Goal: Task Accomplishment & Management: Use online tool/utility

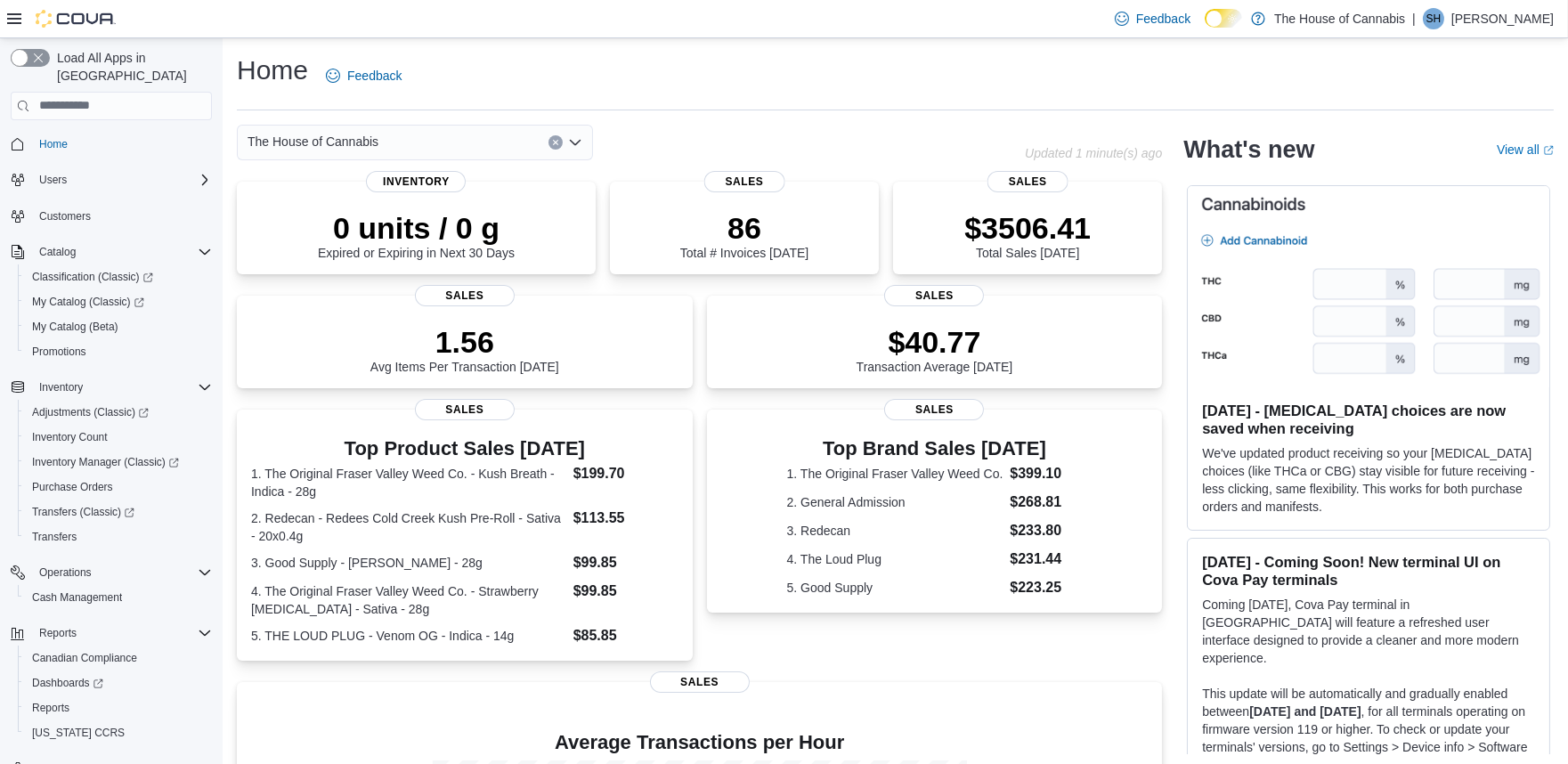
click at [727, 53] on div "Home Feedback" at bounding box center [895, 75] width 1317 height 46
click at [63, 701] on span "Reports" at bounding box center [50, 708] width 38 height 15
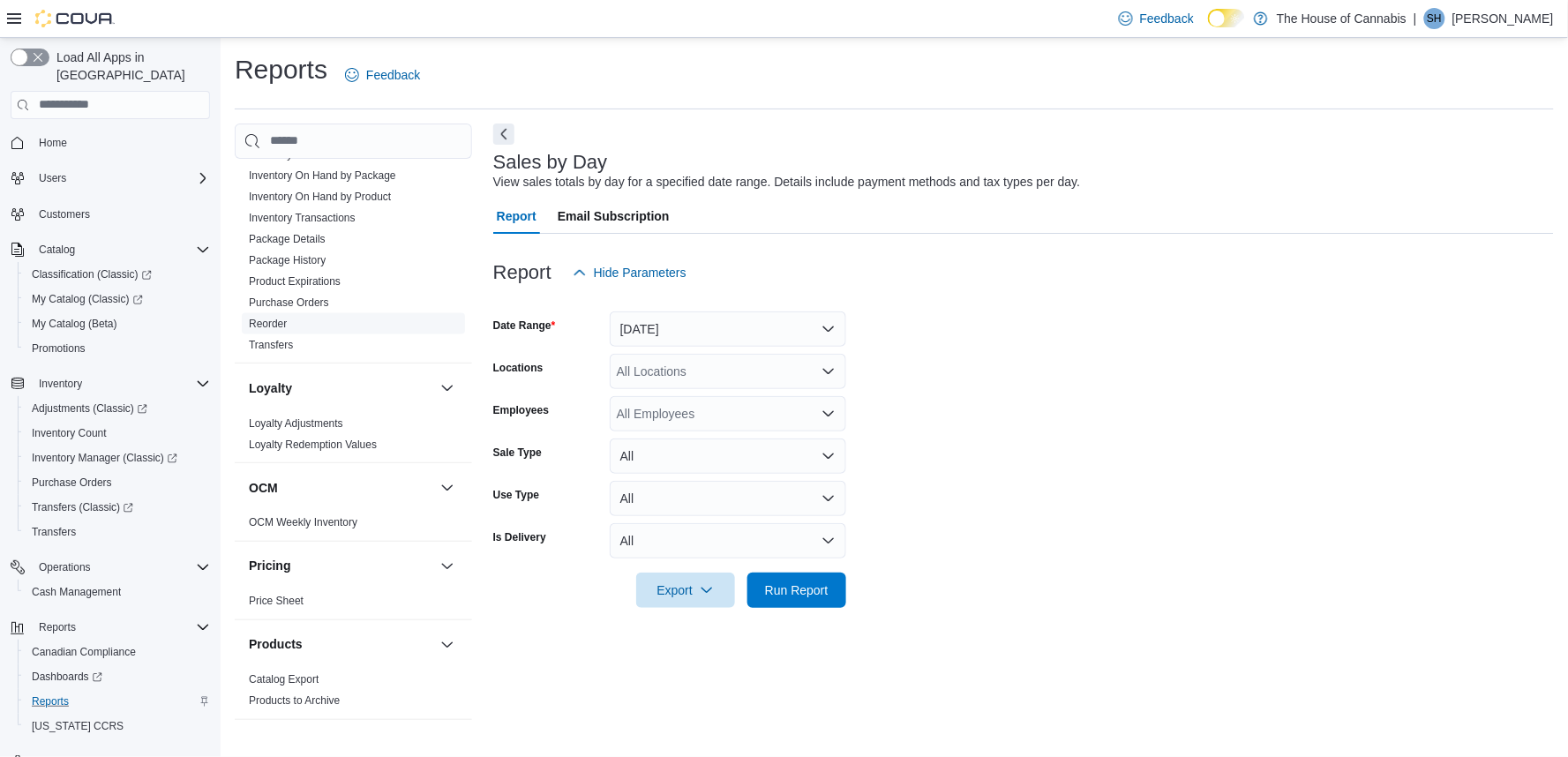
scroll to position [666, 0]
click at [287, 327] on span "Reorder" at bounding box center [352, 327] width 223 height 21
click at [274, 325] on link "Reorder" at bounding box center [268, 326] width 38 height 12
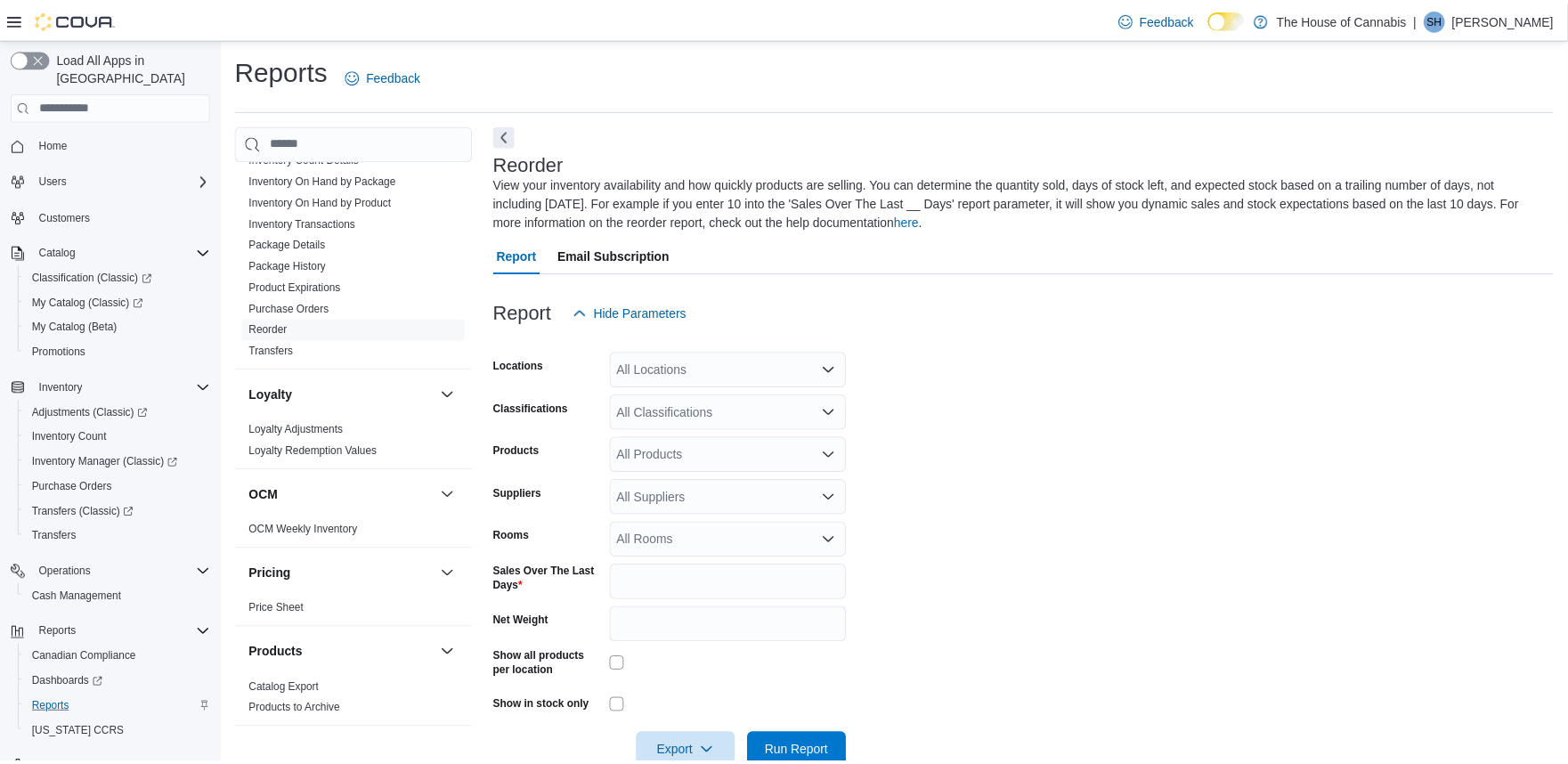
scroll to position [42, 0]
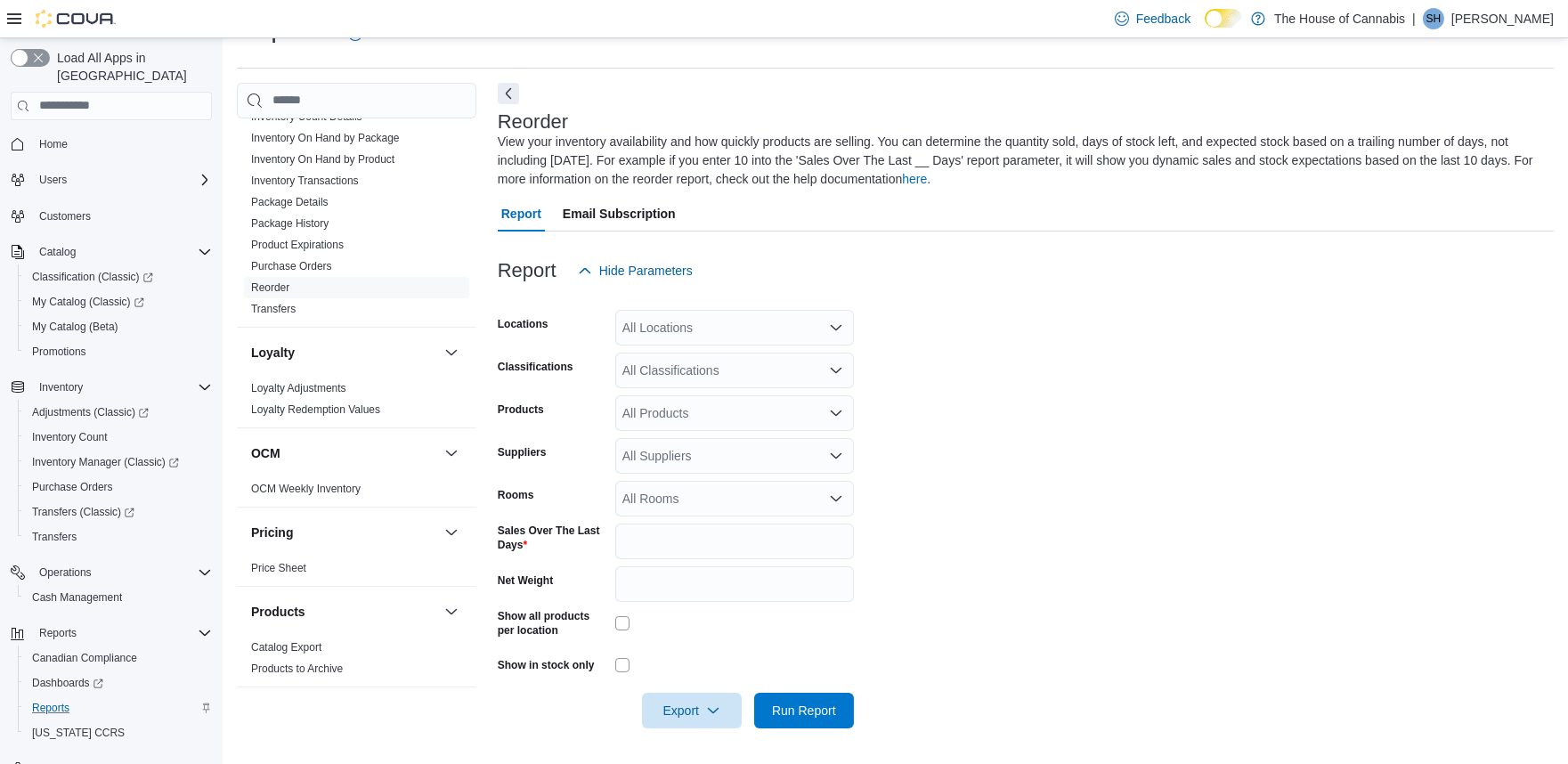
click at [693, 322] on div "All Locations" at bounding box center [734, 328] width 239 height 36
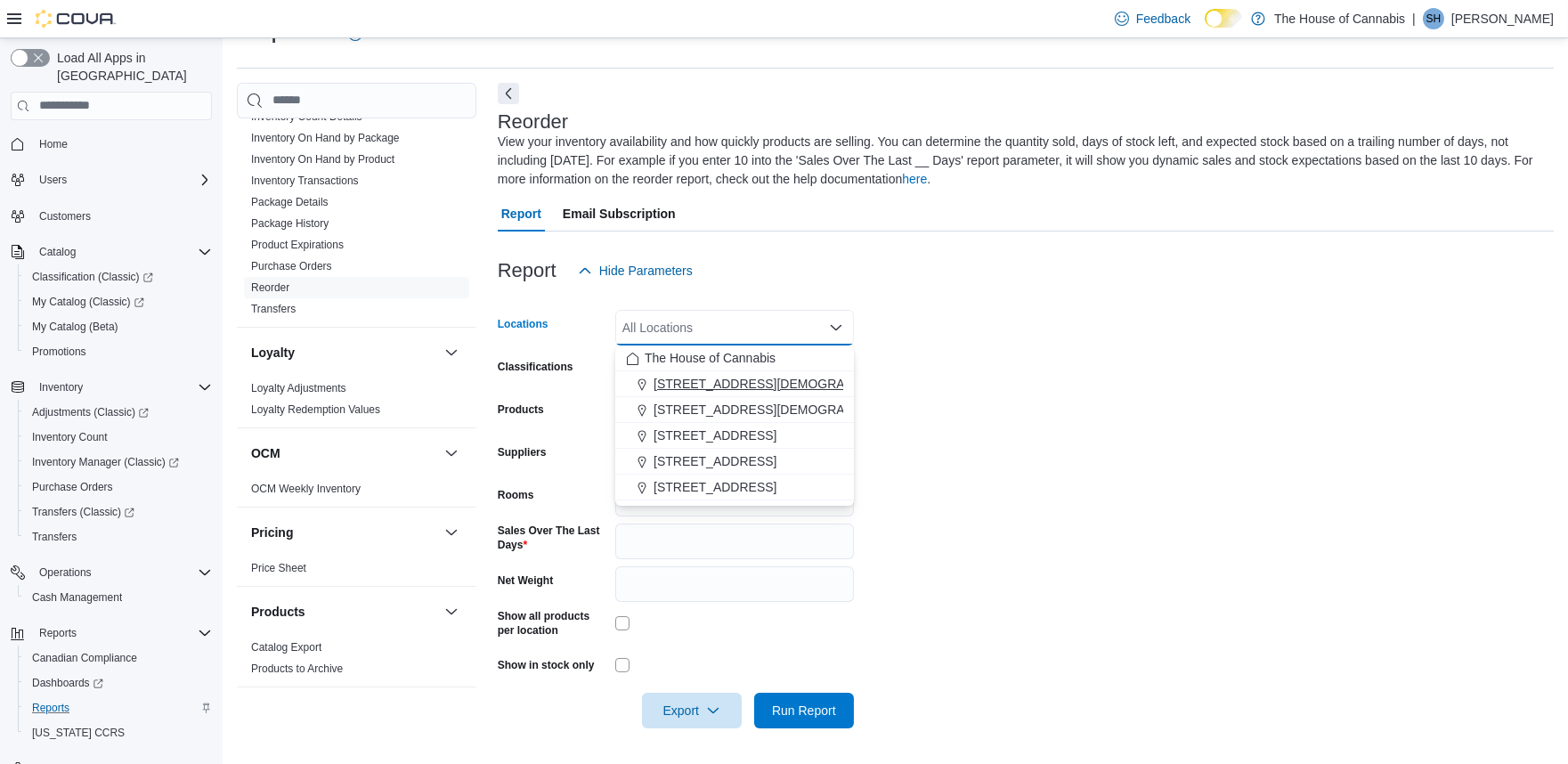
click at [706, 388] on span "1 Church St, Unit 9 Keswick" at bounding box center [785, 384] width 263 height 17
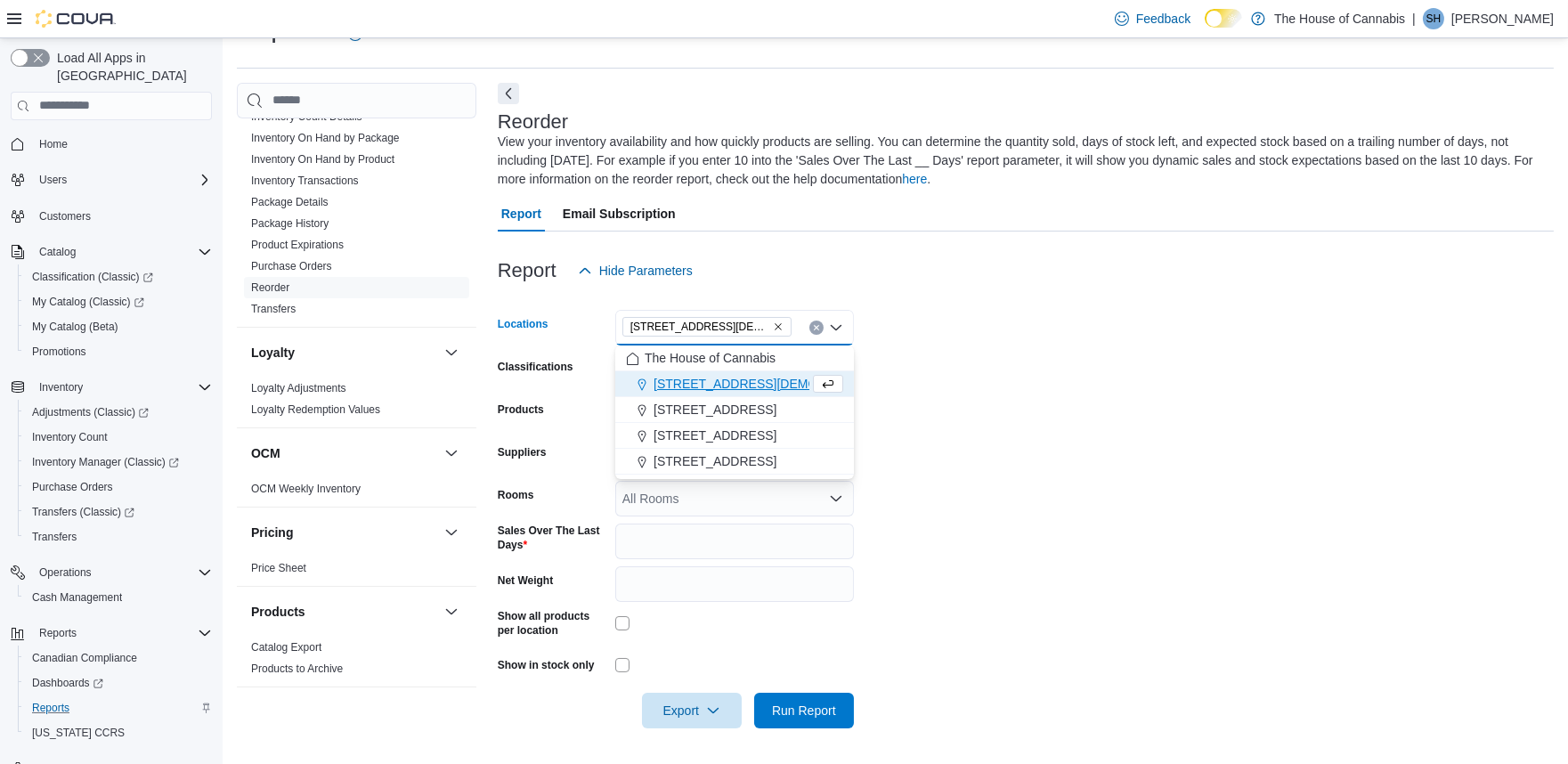
click at [771, 296] on div at bounding box center [1026, 299] width 1056 height 21
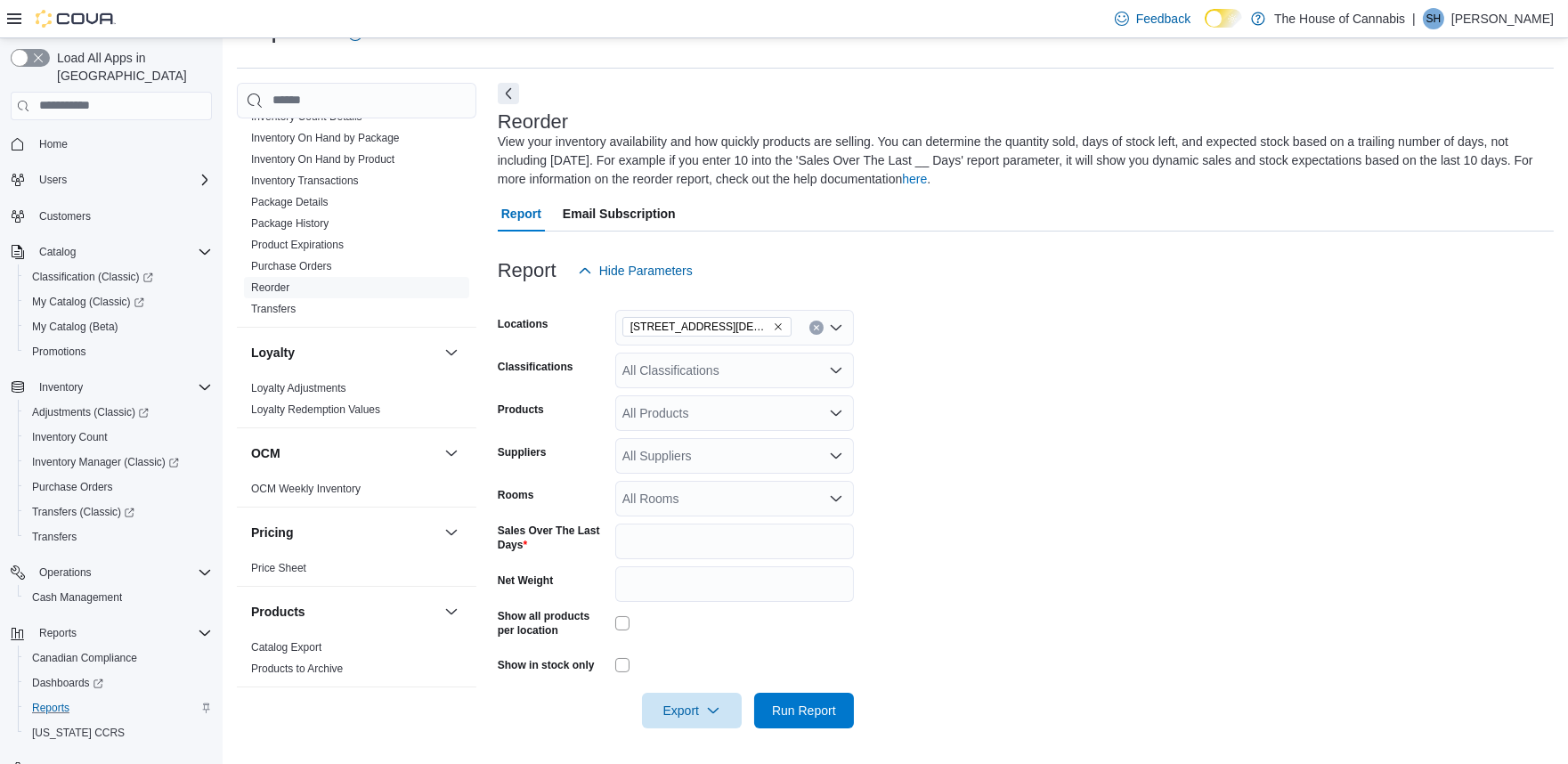
click at [716, 367] on div "All Classifications" at bounding box center [734, 370] width 239 height 36
click at [688, 424] on span "Flower" at bounding box center [672, 426] width 38 height 17
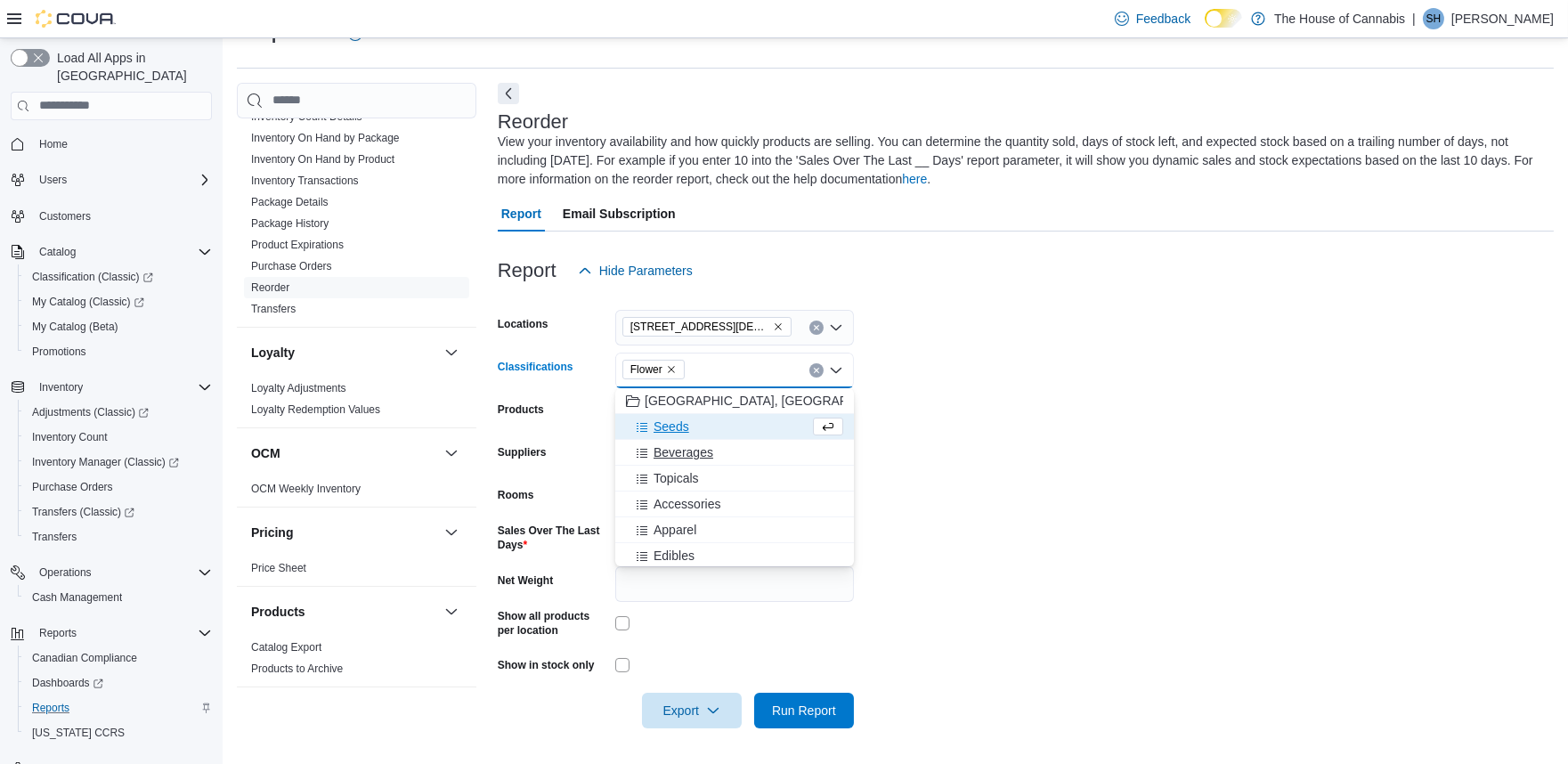
click at [689, 446] on span "Beverages" at bounding box center [683, 453] width 60 height 17
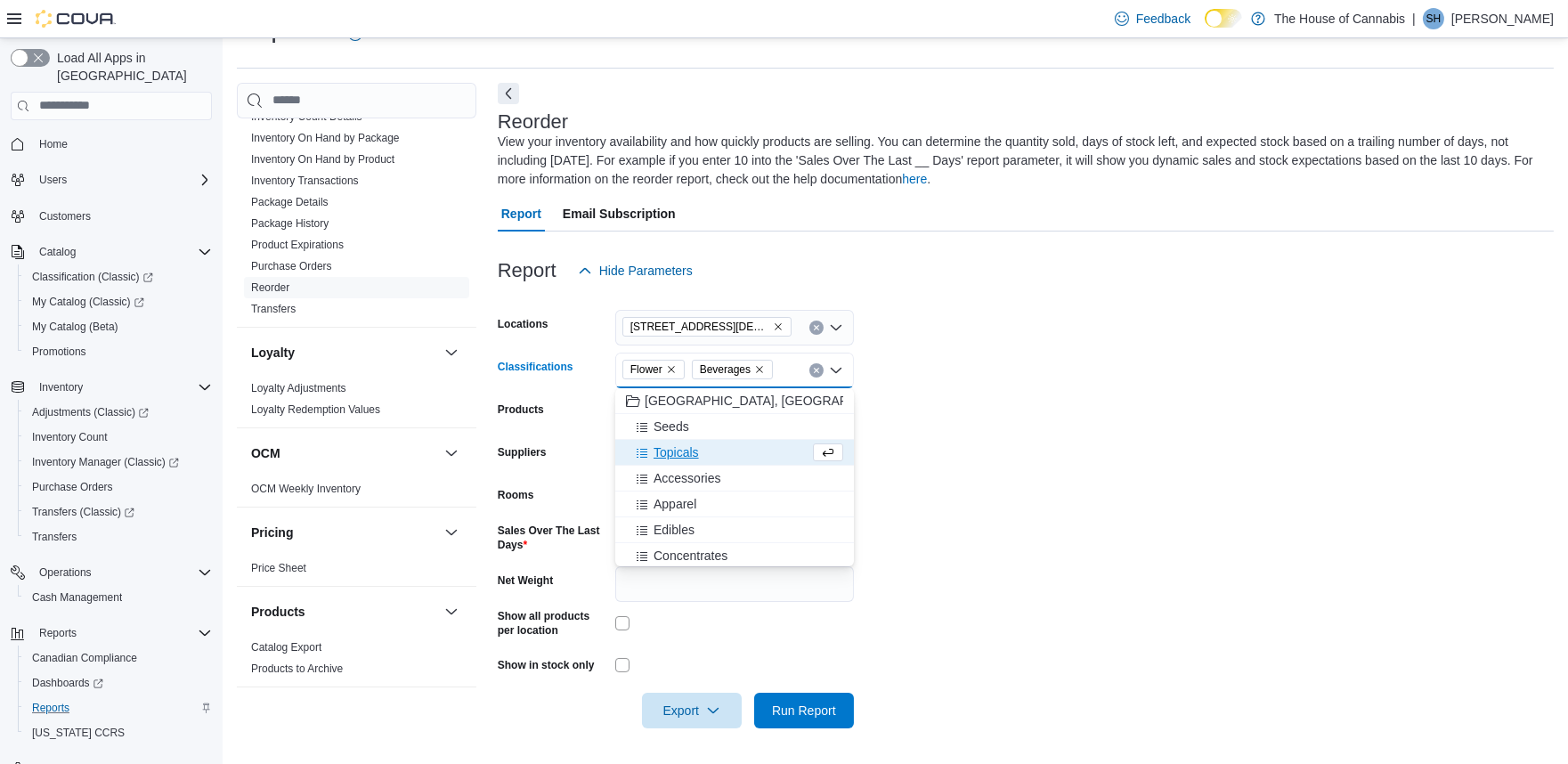
click at [689, 456] on span "Topicals" at bounding box center [676, 453] width 45 height 17
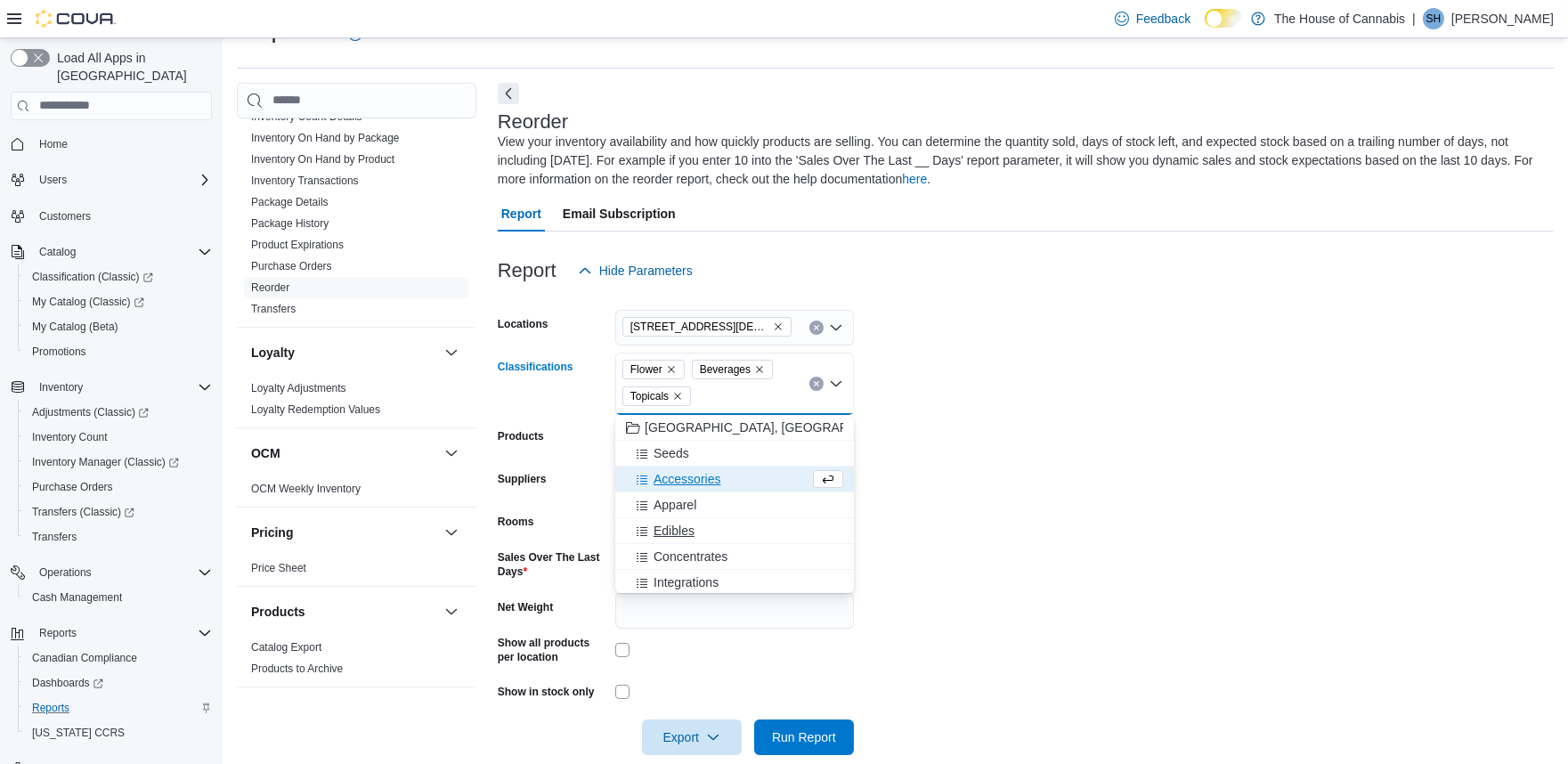
click at [674, 529] on span "Edibles" at bounding box center [674, 531] width 41 height 17
click at [682, 531] on span "Concentrates" at bounding box center [690, 531] width 73 height 17
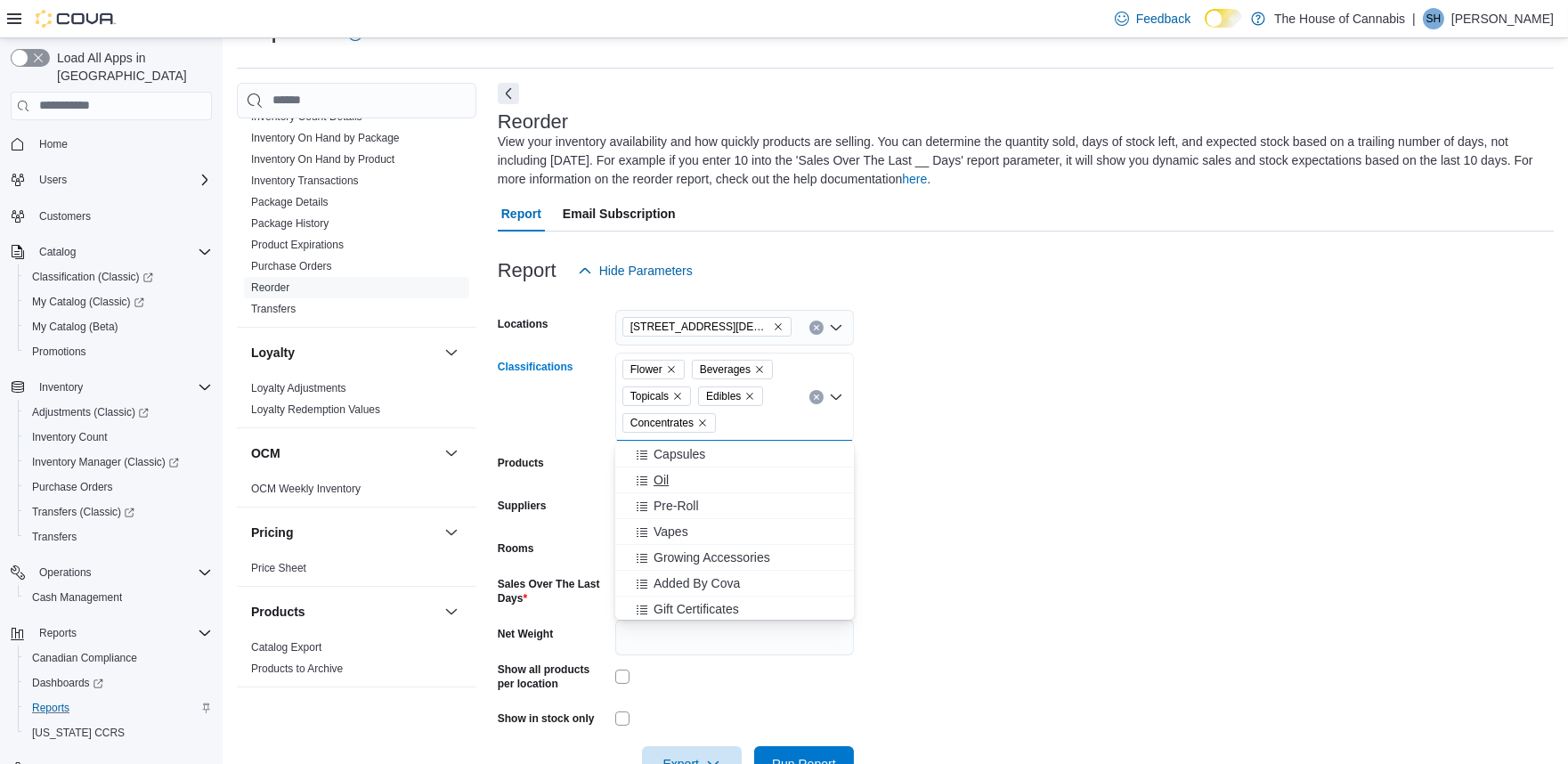
scroll to position [131, 0]
click at [695, 521] on div "Vapes" at bounding box center [735, 530] width 218 height 17
click at [690, 521] on span "Pre-Roll" at bounding box center [676, 530] width 45 height 17
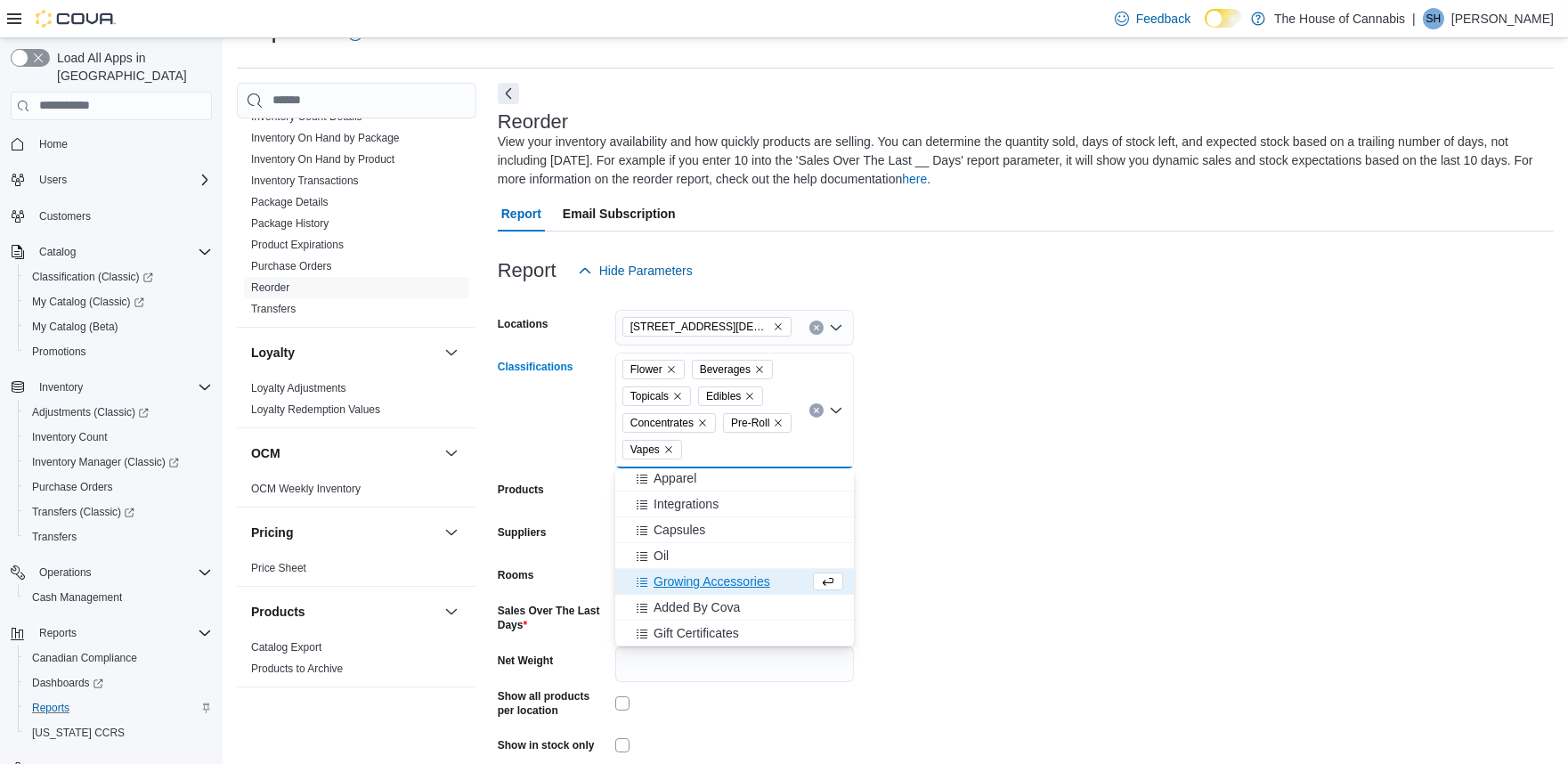
scroll to position [80, 0]
click at [677, 550] on div "Oil" at bounding box center [735, 556] width 218 height 17
click at [678, 552] on span "Capsules" at bounding box center [679, 556] width 51 height 17
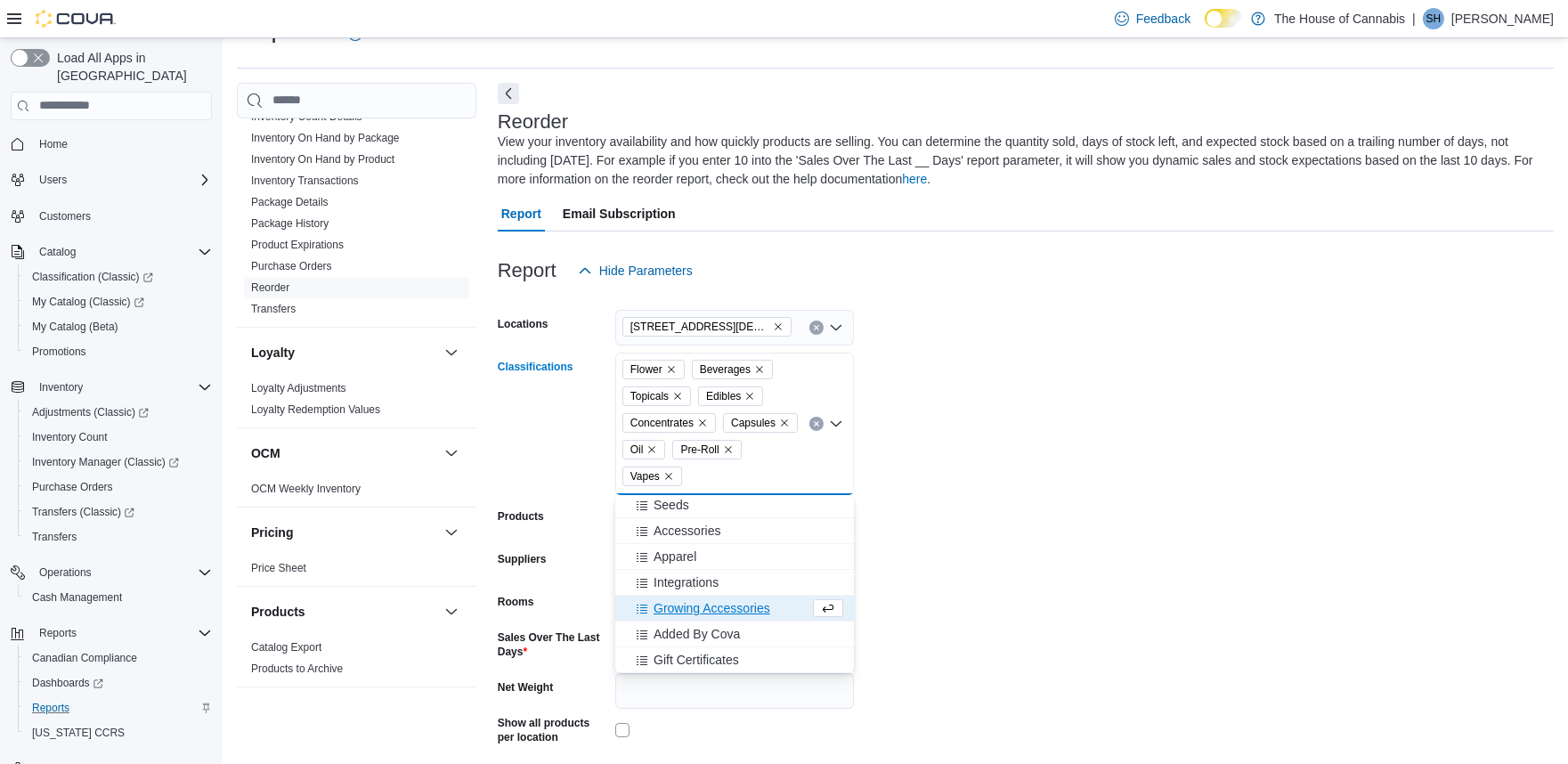
click at [948, 381] on form "Locations 1 Church St, Unit 9 Keswick Classifications Flower Beverages Topicals…" at bounding box center [1026, 562] width 1056 height 547
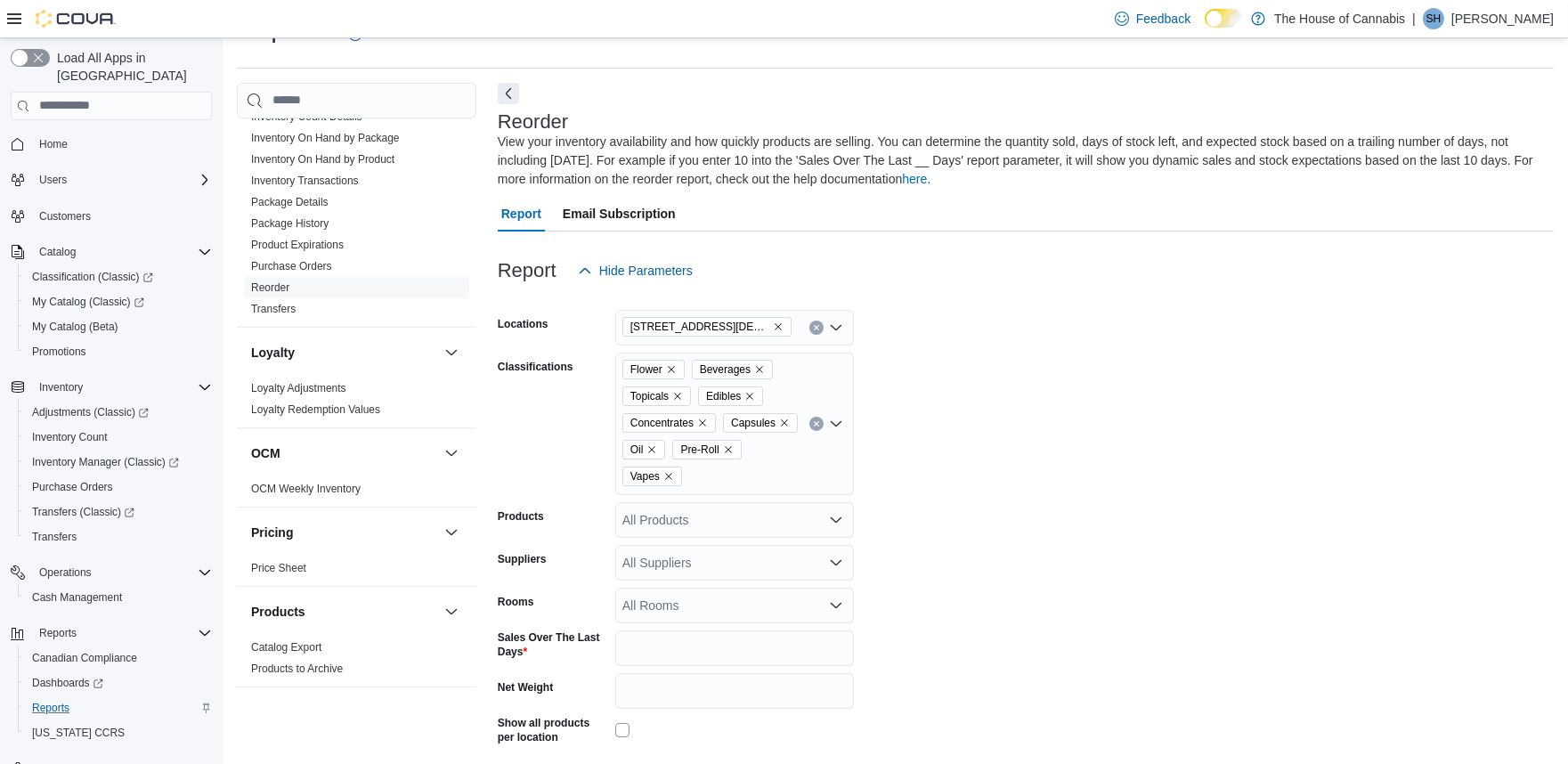
click at [693, 514] on div "All Products" at bounding box center [734, 519] width 239 height 36
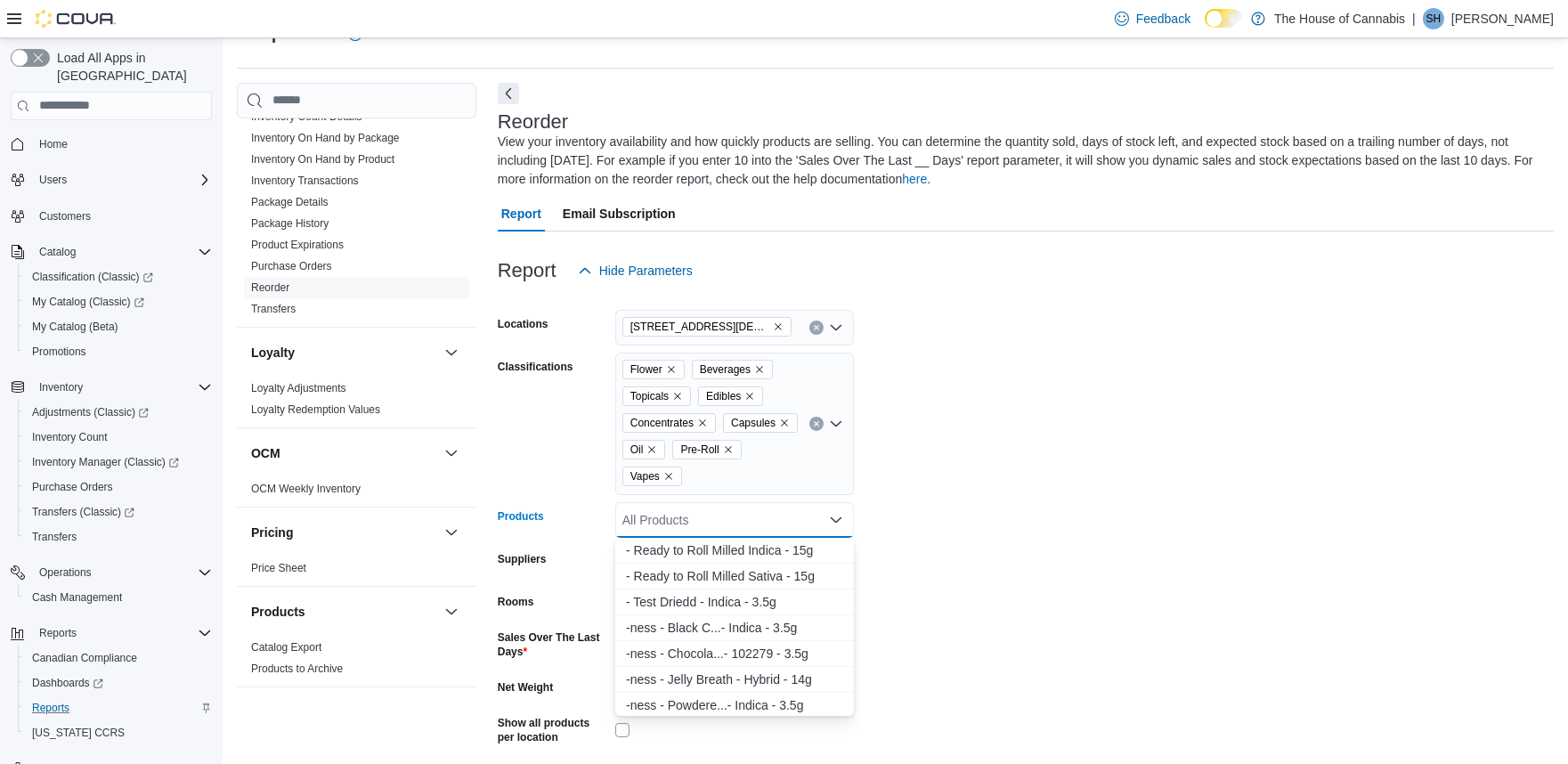
click at [1003, 412] on form "Locations 1 Church St, Unit 9 Keswick Classifications Flower Beverages Topicals…" at bounding box center [1026, 562] width 1056 height 547
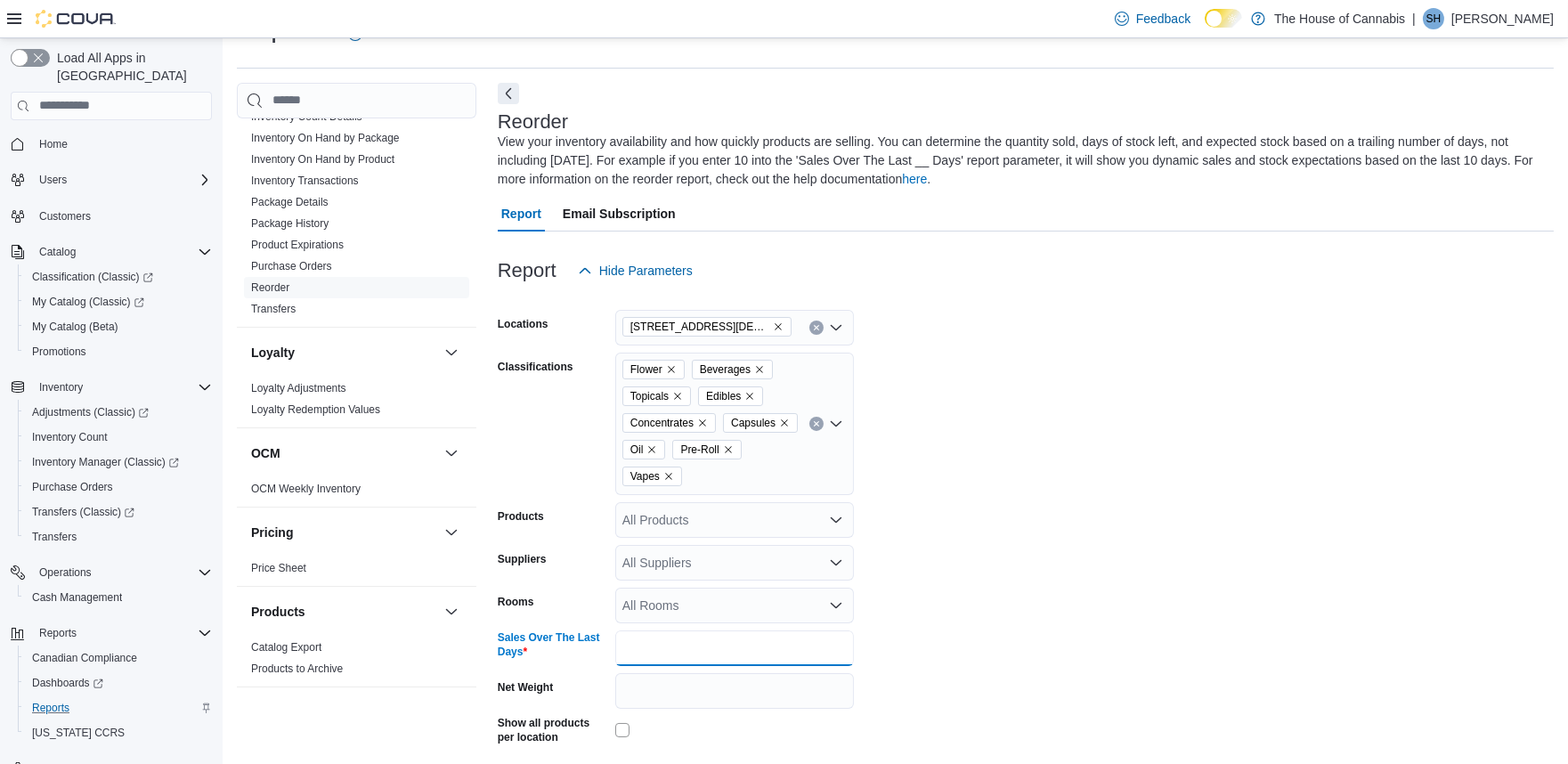
click at [673, 646] on input "*" at bounding box center [734, 648] width 239 height 36
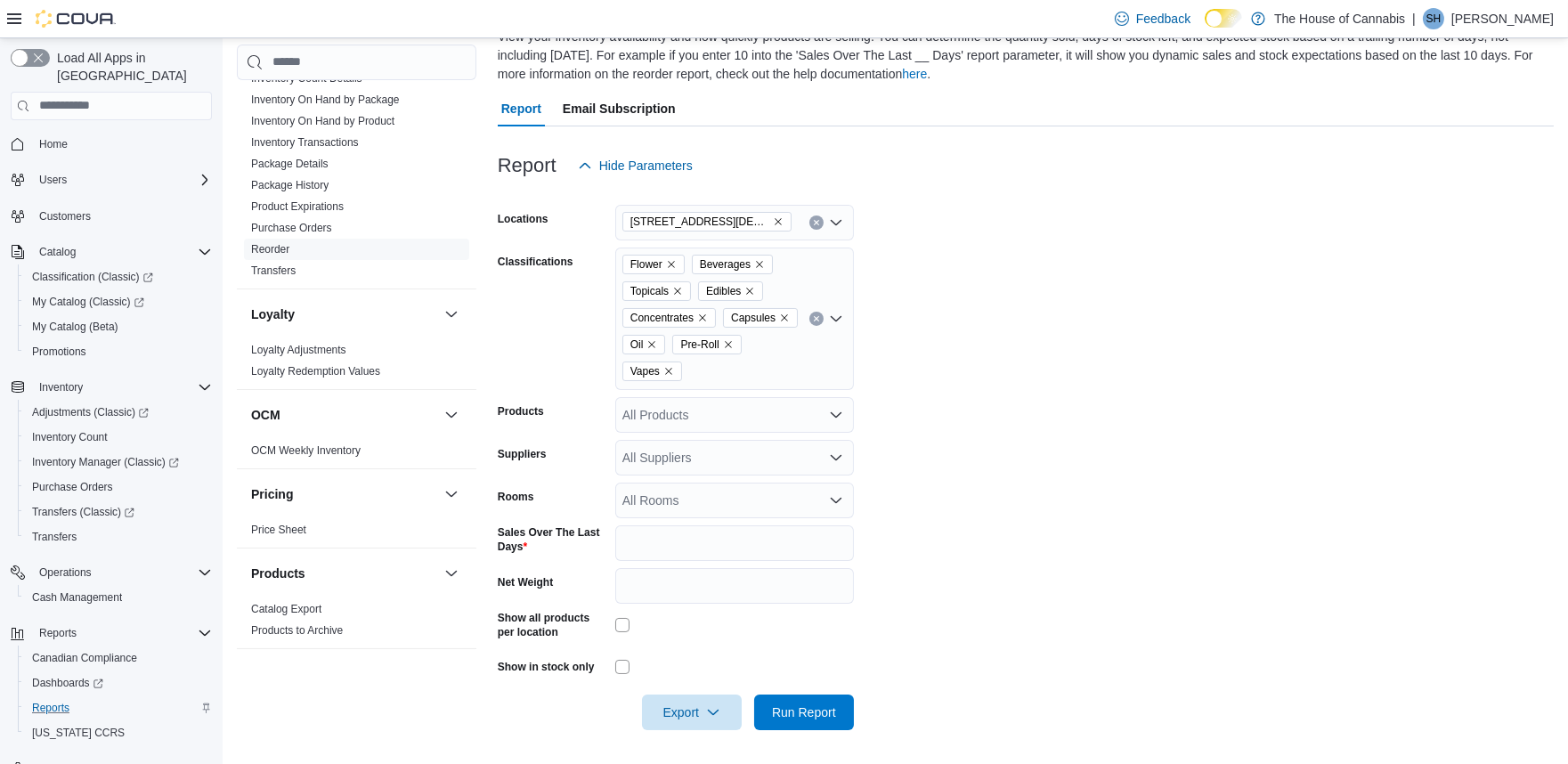
scroll to position [149, 0]
click at [976, 393] on form "Locations 1 Church St, Unit 9 Keswick Classifications Flower Beverages Topicals…" at bounding box center [1026, 455] width 1056 height 547
click at [698, 499] on div "All Rooms" at bounding box center [734, 498] width 239 height 36
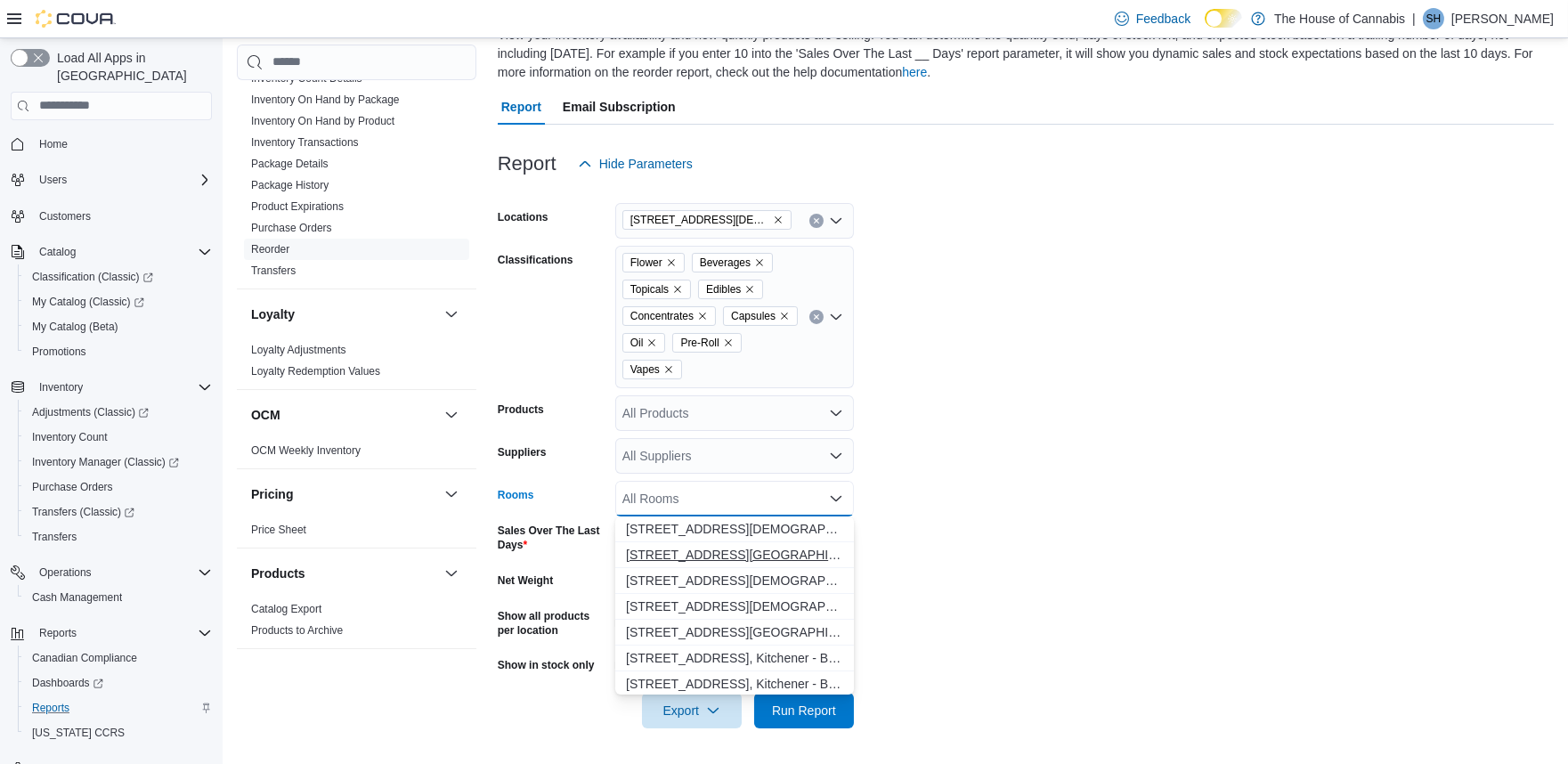
click at [687, 561] on span "1 Church St, Unit 9 Keswick - Front Room" at bounding box center [735, 555] width 218 height 17
click at [956, 496] on form "Locations 1 Church St, Unit 9 Keswick Classifications Flower Beverages Topicals…" at bounding box center [1026, 455] width 1056 height 547
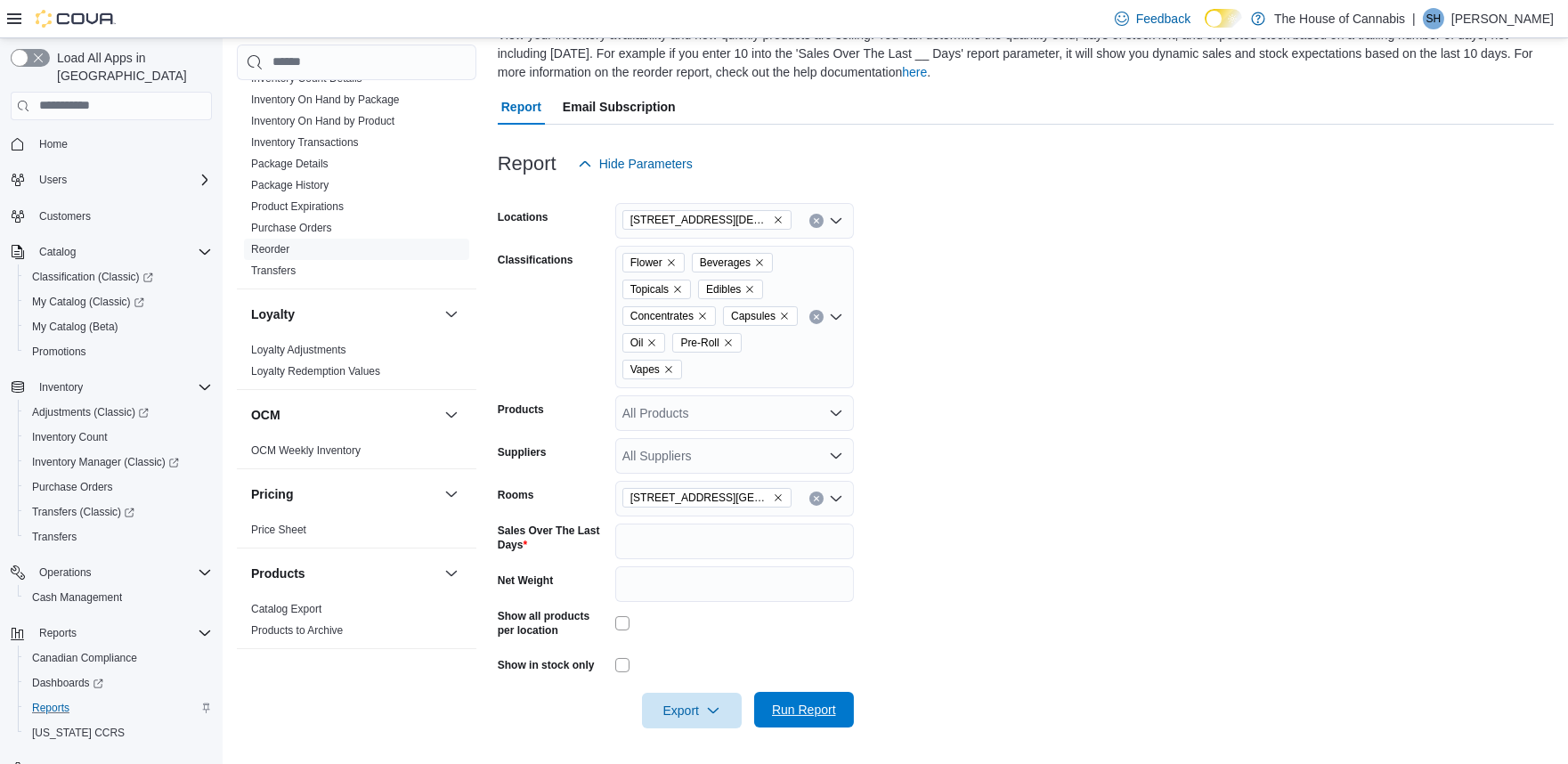
click at [790, 709] on span "Run Report" at bounding box center [804, 710] width 64 height 17
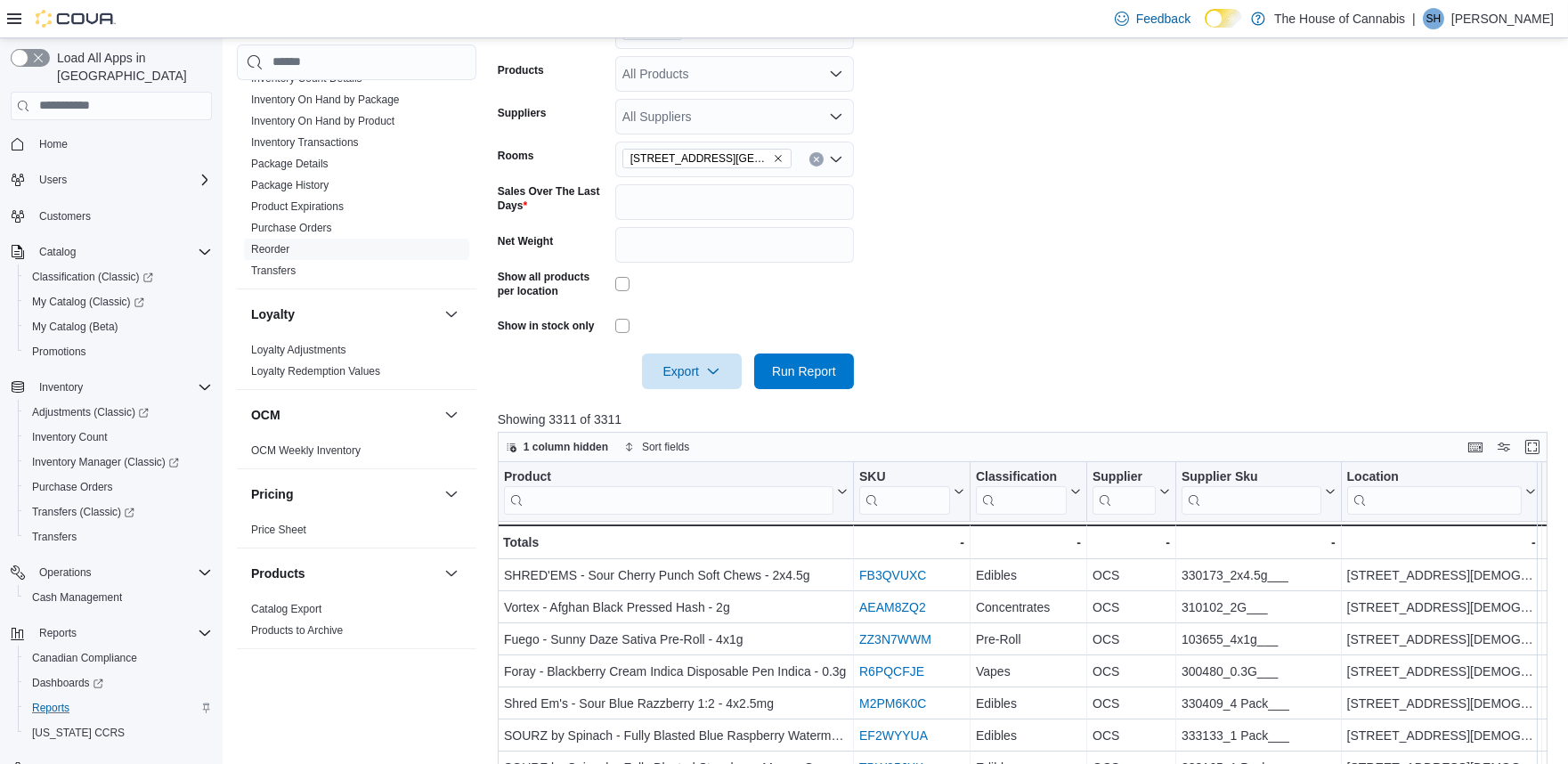
scroll to position [499, 0]
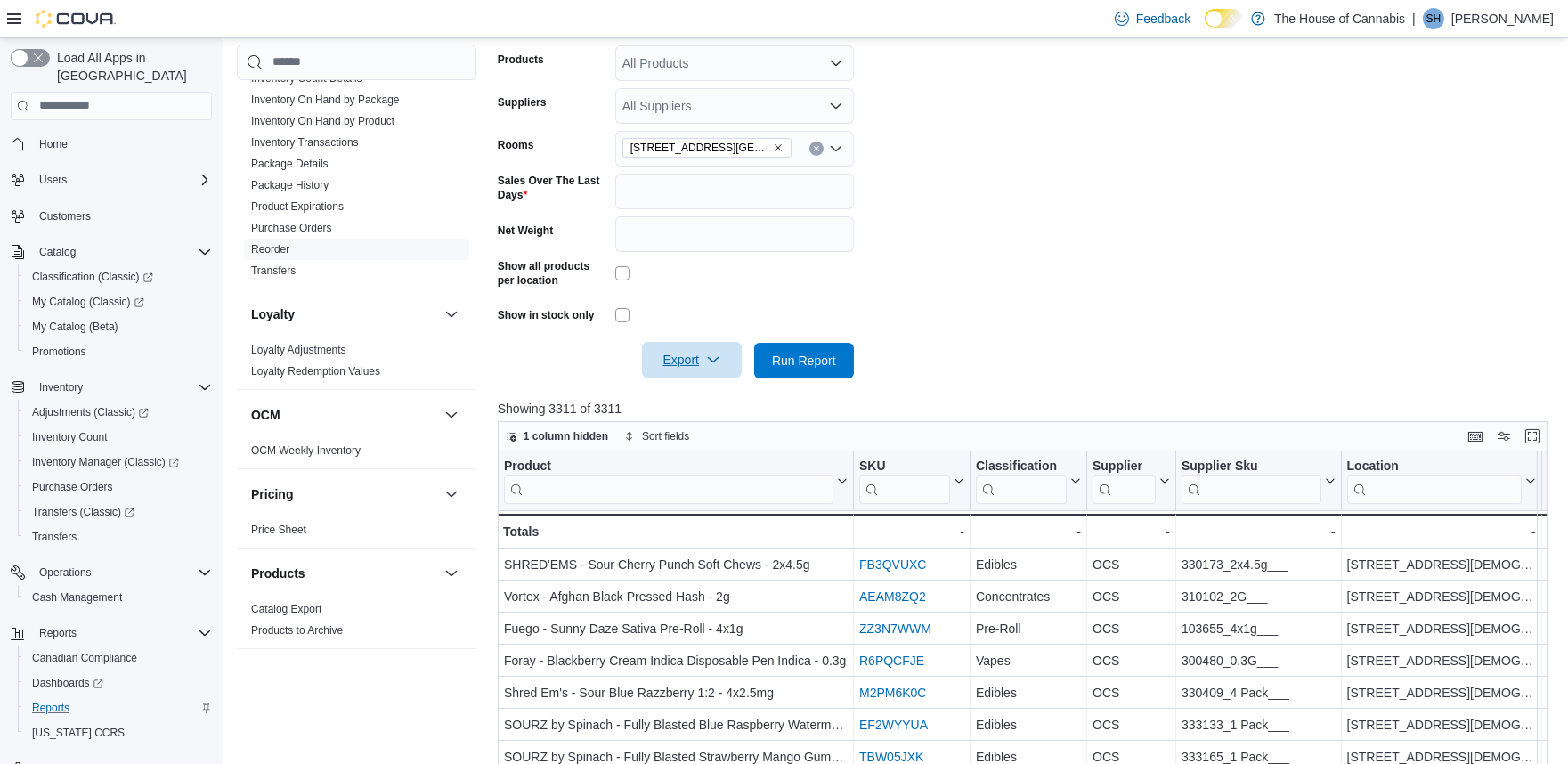
click at [705, 362] on span "Export" at bounding box center [691, 360] width 78 height 36
click at [683, 393] on span "Export to Excel" at bounding box center [694, 397] width 80 height 15
